Goal: Transaction & Acquisition: Download file/media

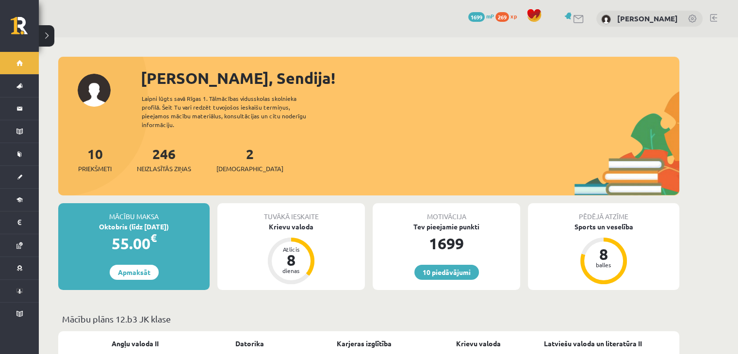
click at [584, 17] on link at bounding box center [579, 19] width 12 height 8
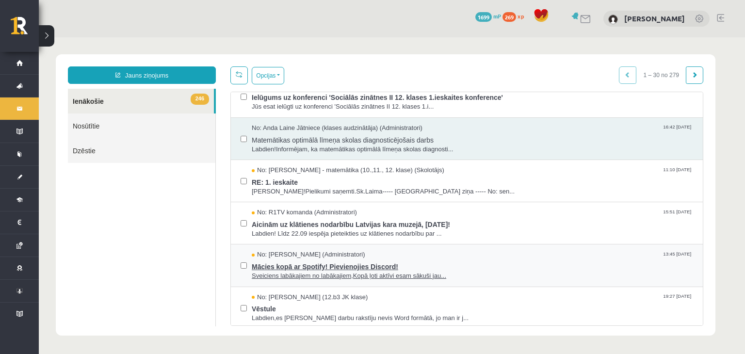
scroll to position [295, 0]
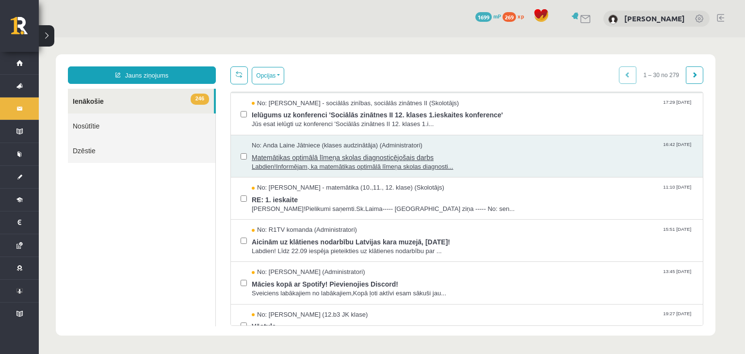
click at [495, 153] on span "Matemātikas optimālā līmeņa skolas diagnosticējošais darbs" at bounding box center [473, 156] width 442 height 12
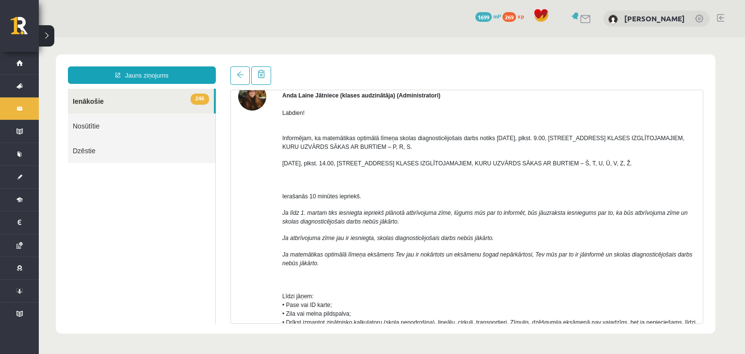
scroll to position [52, 0]
click at [236, 80] on link at bounding box center [239, 75] width 19 height 18
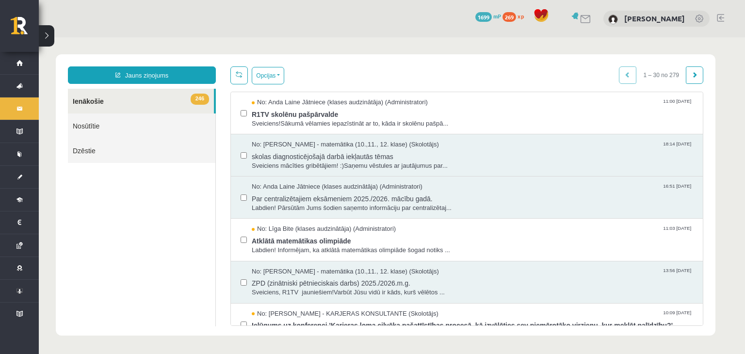
scroll to position [0, 0]
click at [466, 197] on span "Par centralizētajiem eksāmeniem 2025./2026. mācību gadā." at bounding box center [473, 198] width 442 height 12
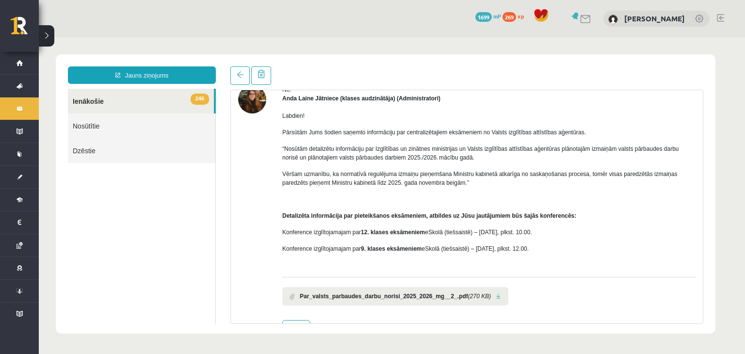
scroll to position [49, 0]
click at [379, 294] on b "Par_valsts_parbaudes_darbu_norisi_2025_2026_mg__2_.pdf" at bounding box center [384, 295] width 168 height 9
click at [496, 293] on link at bounding box center [498, 296] width 5 height 6
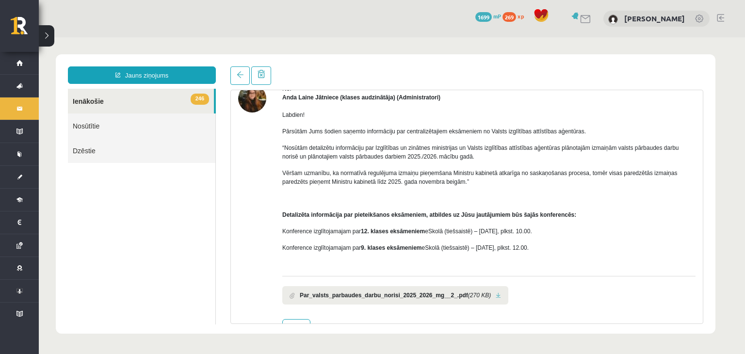
click at [518, 133] on span "Pārsūtām Jums šodien saņemto informāciju par centralizētajiem eksāmeniem no Val…" at bounding box center [434, 131] width 304 height 7
click at [242, 73] on span at bounding box center [240, 74] width 7 height 7
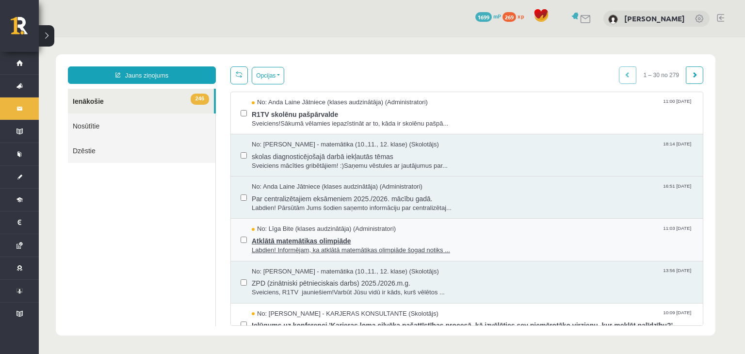
scroll to position [0, 0]
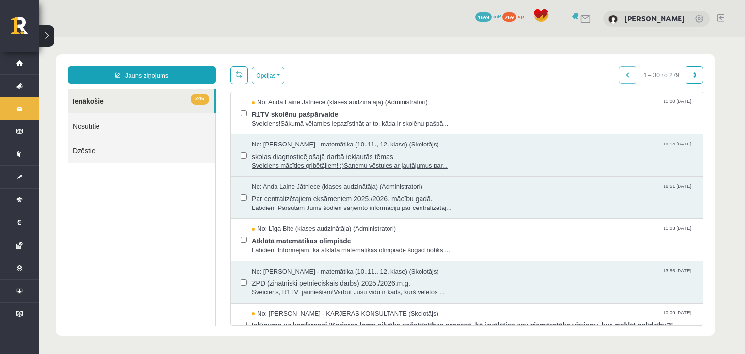
click at [464, 156] on span "skolas diagnosticējošajā darbā iekļautās tēmas" at bounding box center [473, 155] width 442 height 12
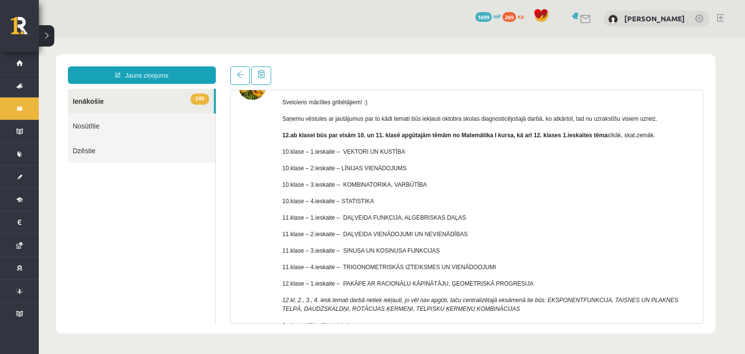
scroll to position [62, 0]
click at [561, 90] on div "Temats: skolas diagnosticējošajā darbā iekļautās tēmas 18:14 07/10/2025 No: Lai…" at bounding box center [466, 207] width 473 height 234
click at [247, 70] on link at bounding box center [239, 75] width 19 height 18
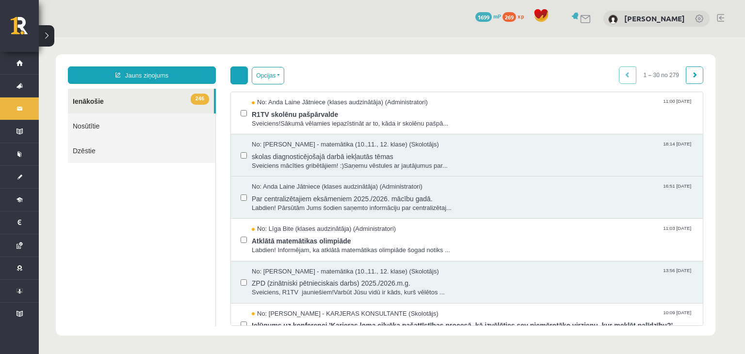
scroll to position [0, 0]
click at [241, 76] on span at bounding box center [239, 74] width 7 height 7
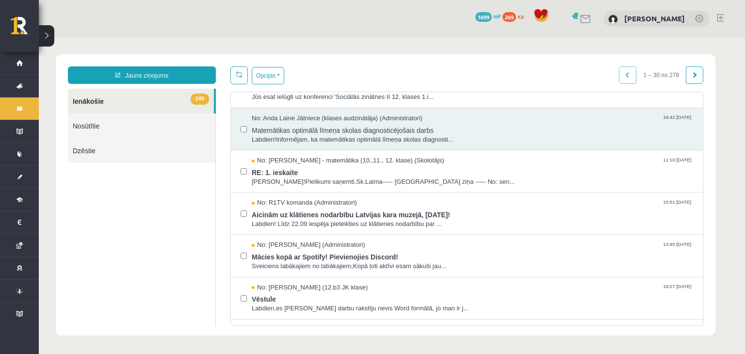
scroll to position [322, 0]
click at [478, 116] on div "No: Anda Laine Jātniece (klases audzinātāja) (Administratori) 16:42 19/09/2025" at bounding box center [473, 118] width 442 height 9
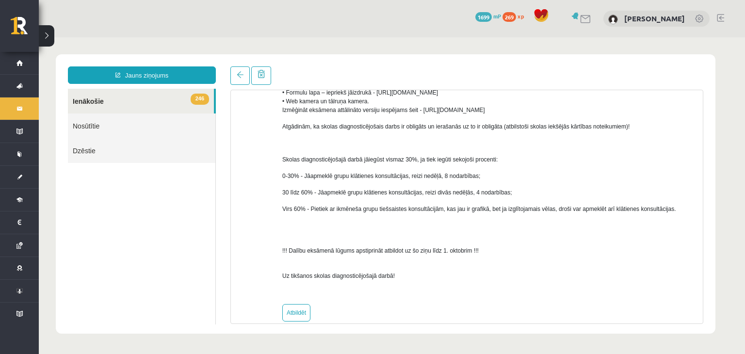
scroll to position [502, 0]
